Goal: Navigation & Orientation: Find specific page/section

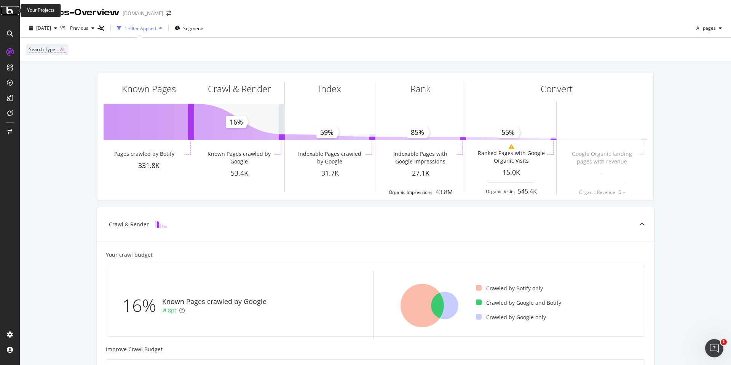
click at [8, 9] on icon at bounding box center [9, 10] width 7 height 9
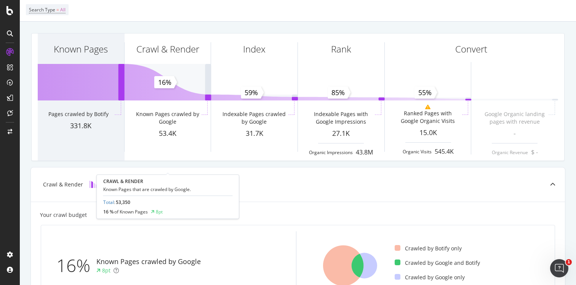
scroll to position [27, 0]
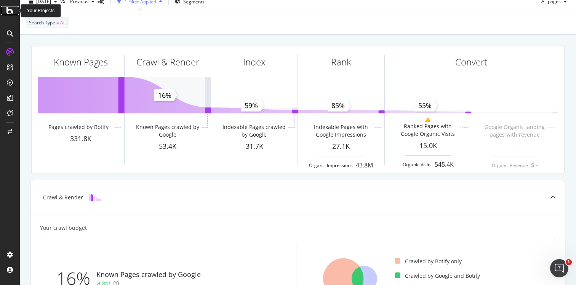
click at [10, 9] on icon at bounding box center [9, 10] width 7 height 9
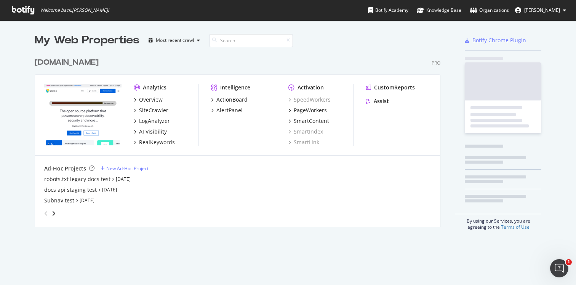
scroll to position [285, 576]
